Goal: Task Accomplishment & Management: Manage account settings

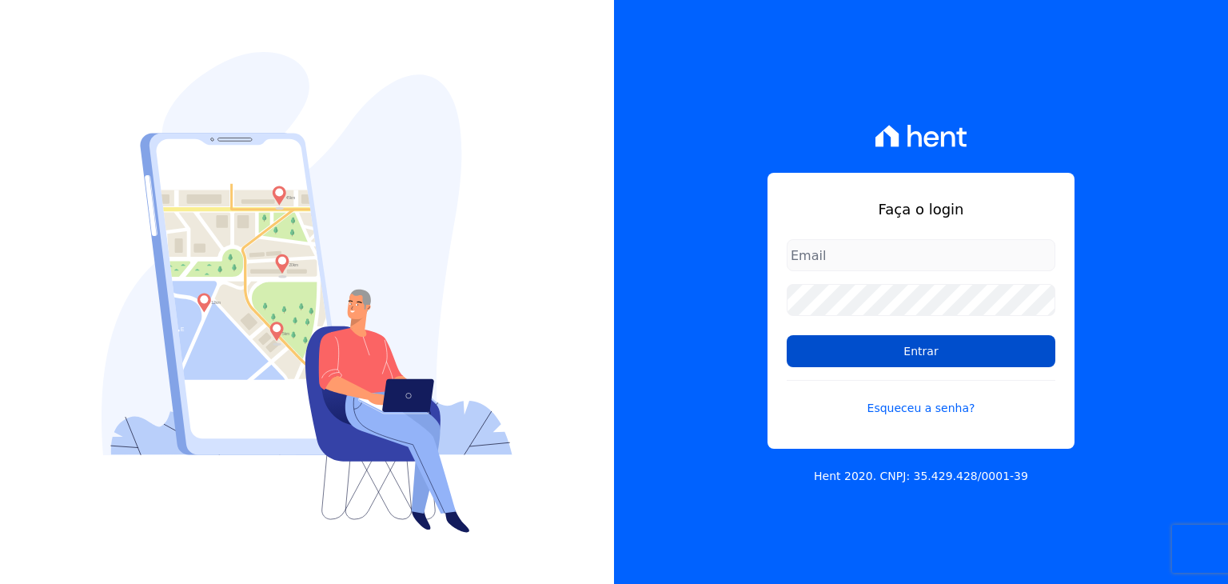
type input "[EMAIL_ADDRESS][DOMAIN_NAME]"
click at [924, 353] on input "Entrar" at bounding box center [921, 351] width 269 height 32
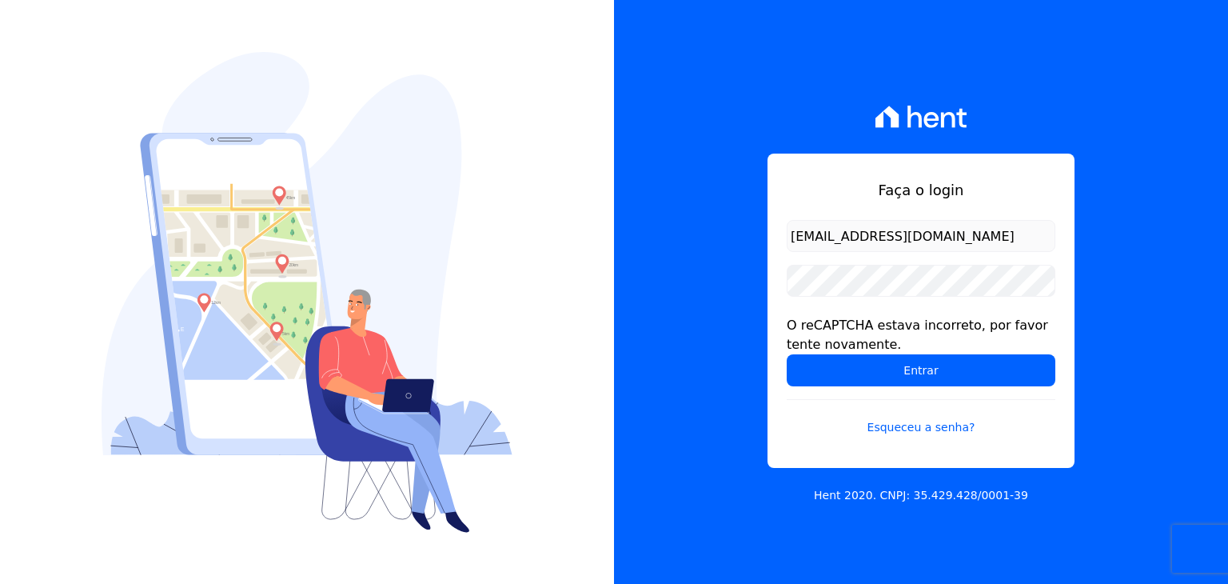
click at [1135, 255] on div "Faça o login administracao@vilaurbe.com.br O reCAPTCHA estava incorreto, por fa…" at bounding box center [921, 292] width 614 height 584
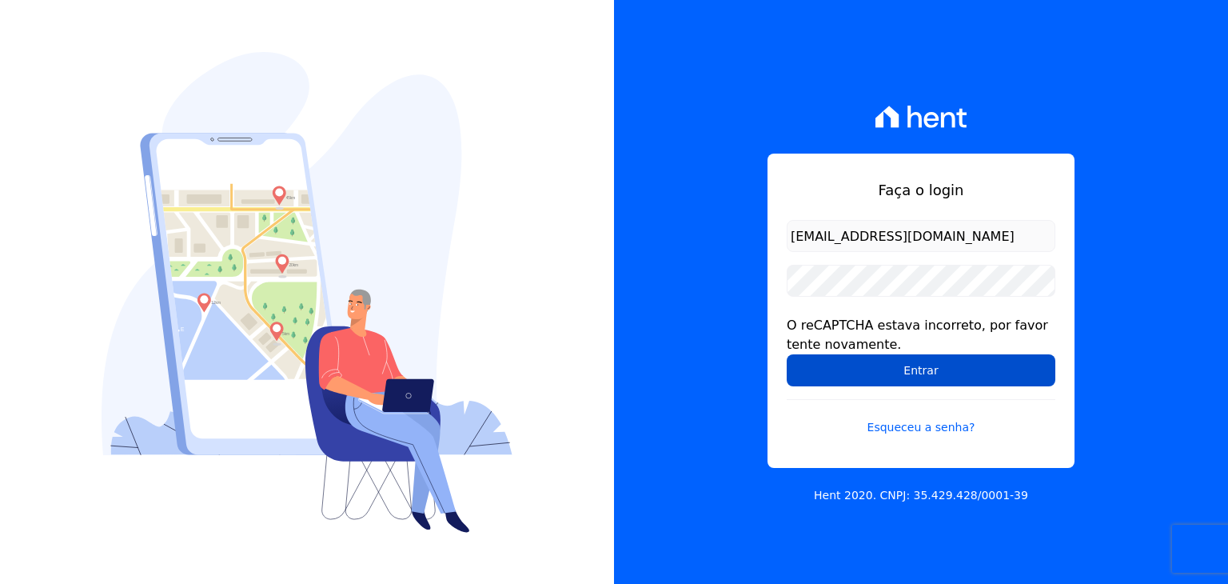
click at [909, 369] on input "Entrar" at bounding box center [921, 370] width 269 height 32
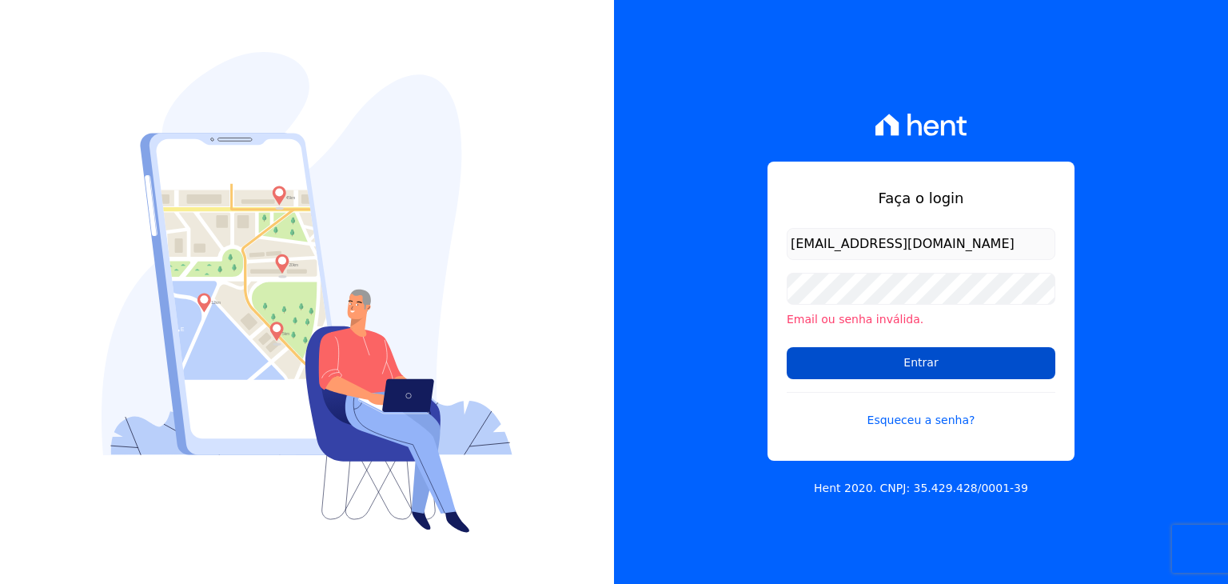
click at [906, 364] on input "Entrar" at bounding box center [921, 363] width 269 height 32
click at [926, 365] on input "Entrar" at bounding box center [921, 363] width 269 height 32
click at [907, 365] on input "Entrar" at bounding box center [921, 363] width 269 height 32
click at [629, 355] on div "Faça o login [EMAIL_ADDRESS][DOMAIN_NAME] Email ou senha inválida. Entrar Esque…" at bounding box center [921, 292] width 614 height 584
